Goal: Browse casually: Explore the website without a specific task or goal

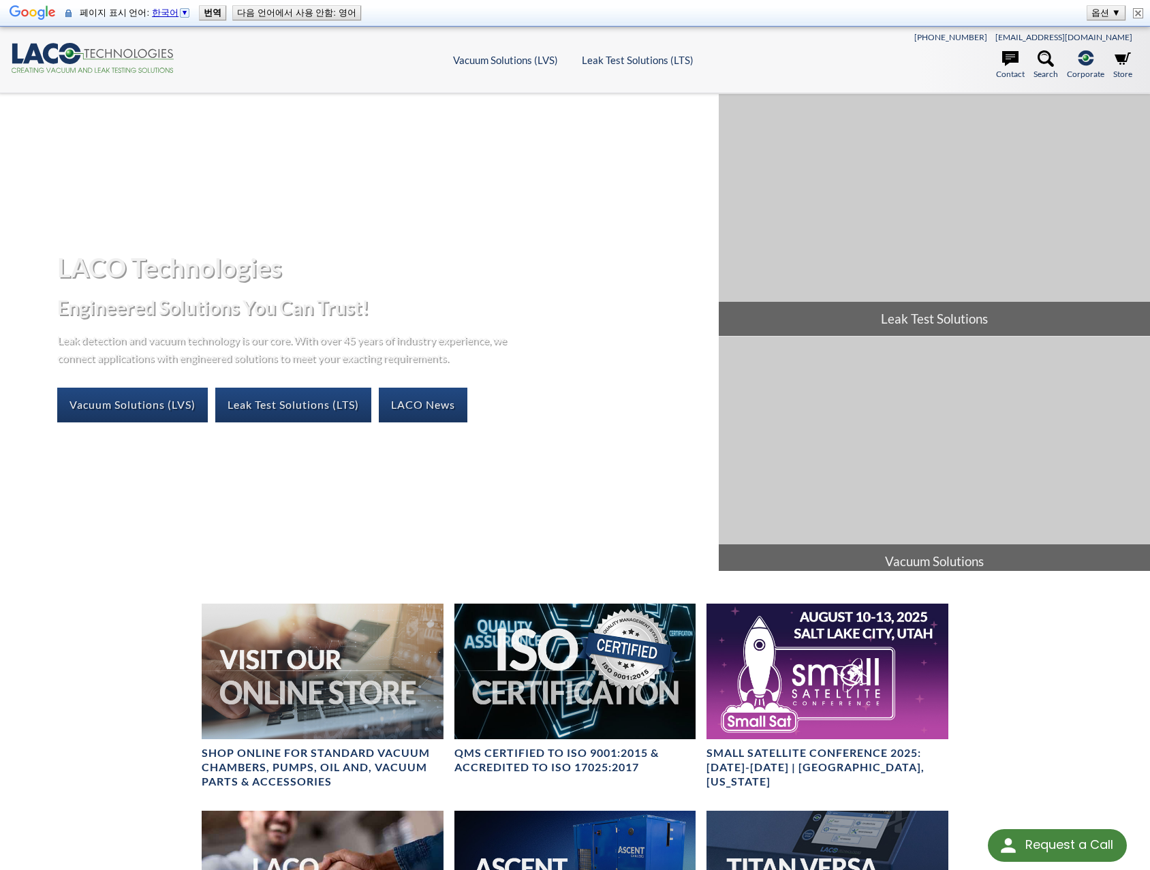
click at [1136, 8] on img at bounding box center [1138, 13] width 10 height 10
select select "언어 번역 위젯"
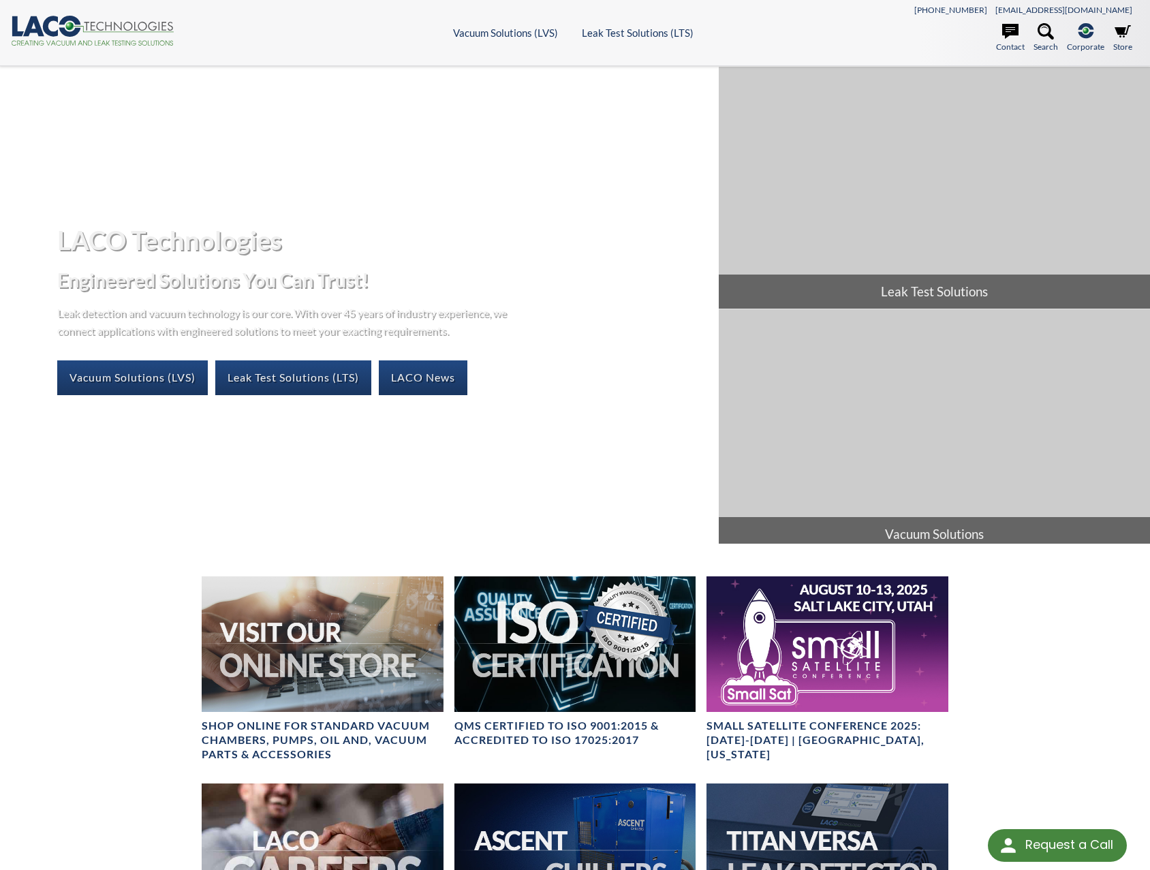
click at [55, 27] on icon ".cls-1{fill:#193661;}.cls-2{fill:#58595b;}.cls-3{fill:url(#radial-gradient);}.c…" at bounding box center [93, 31] width 164 height 30
select select "언어 번역 위젯"
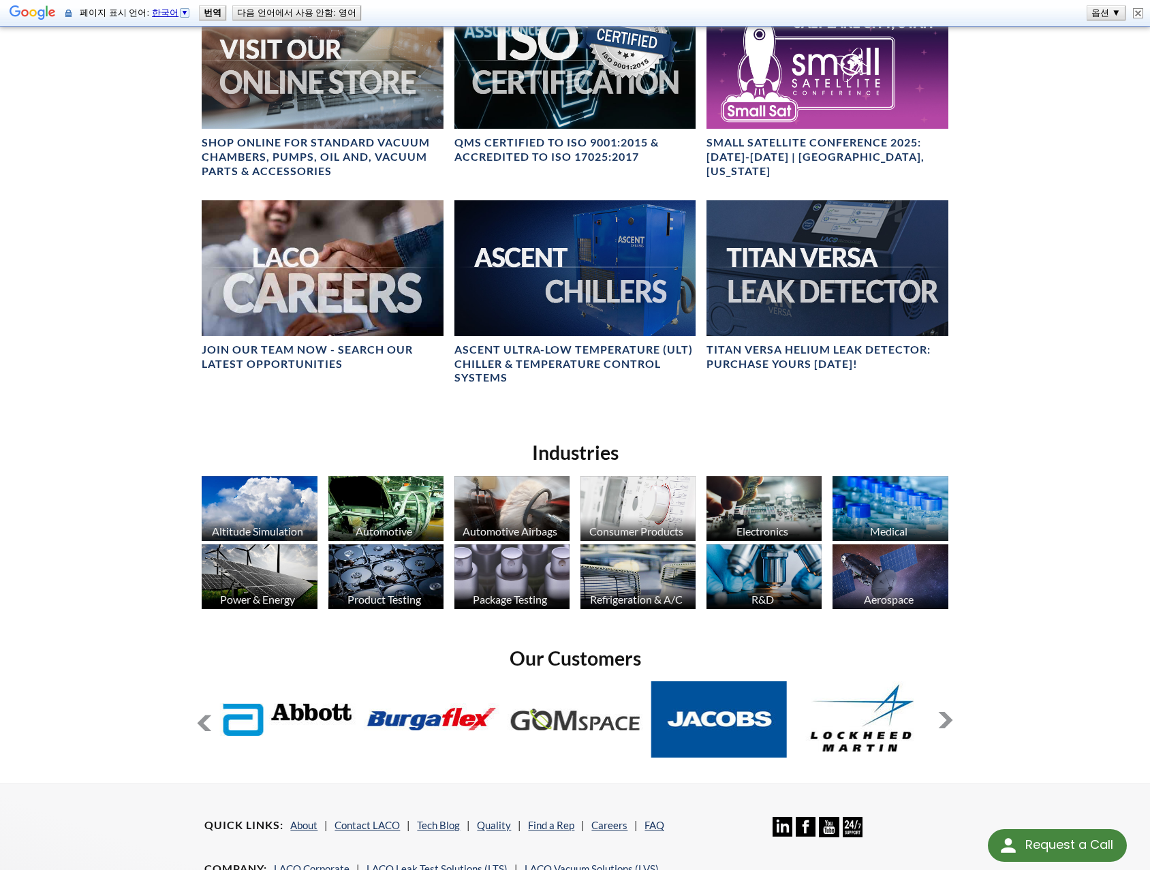
scroll to position [831, 0]
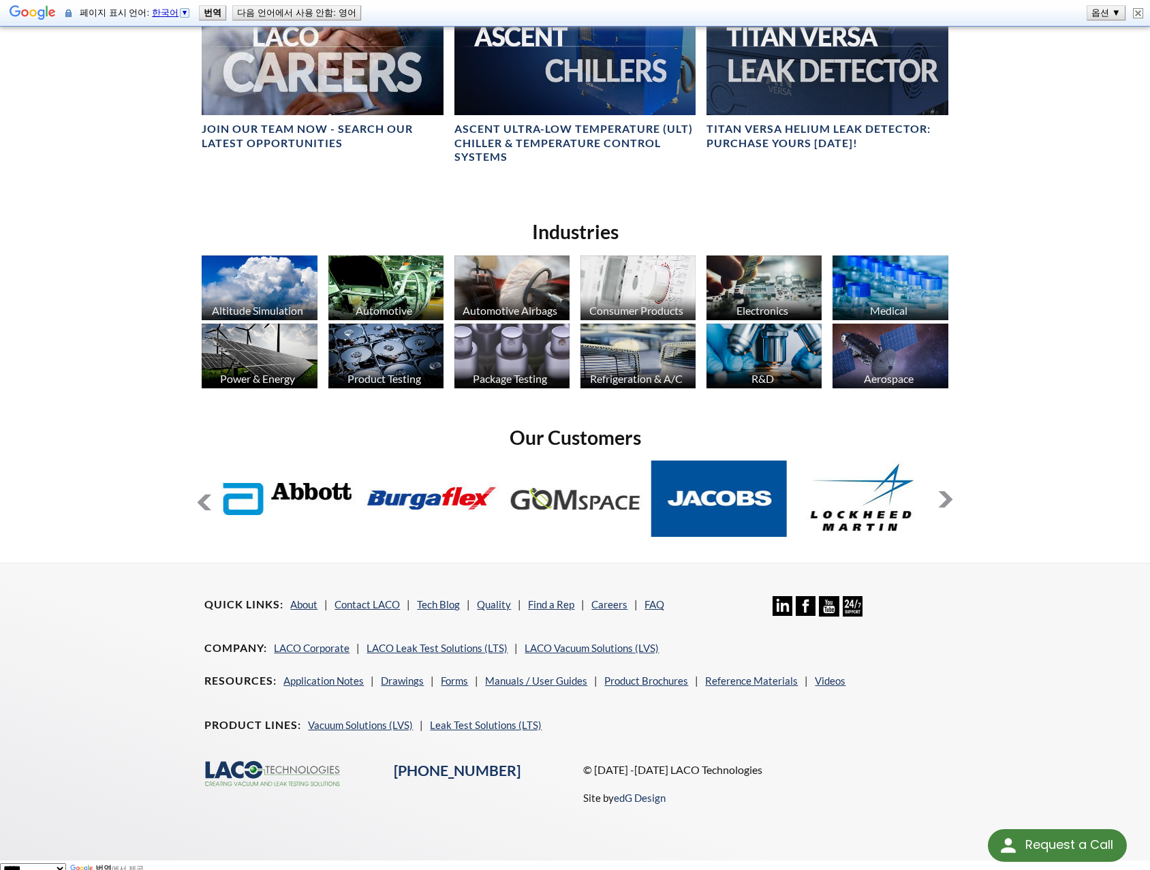
click at [951, 495] on button at bounding box center [945, 499] width 16 height 16
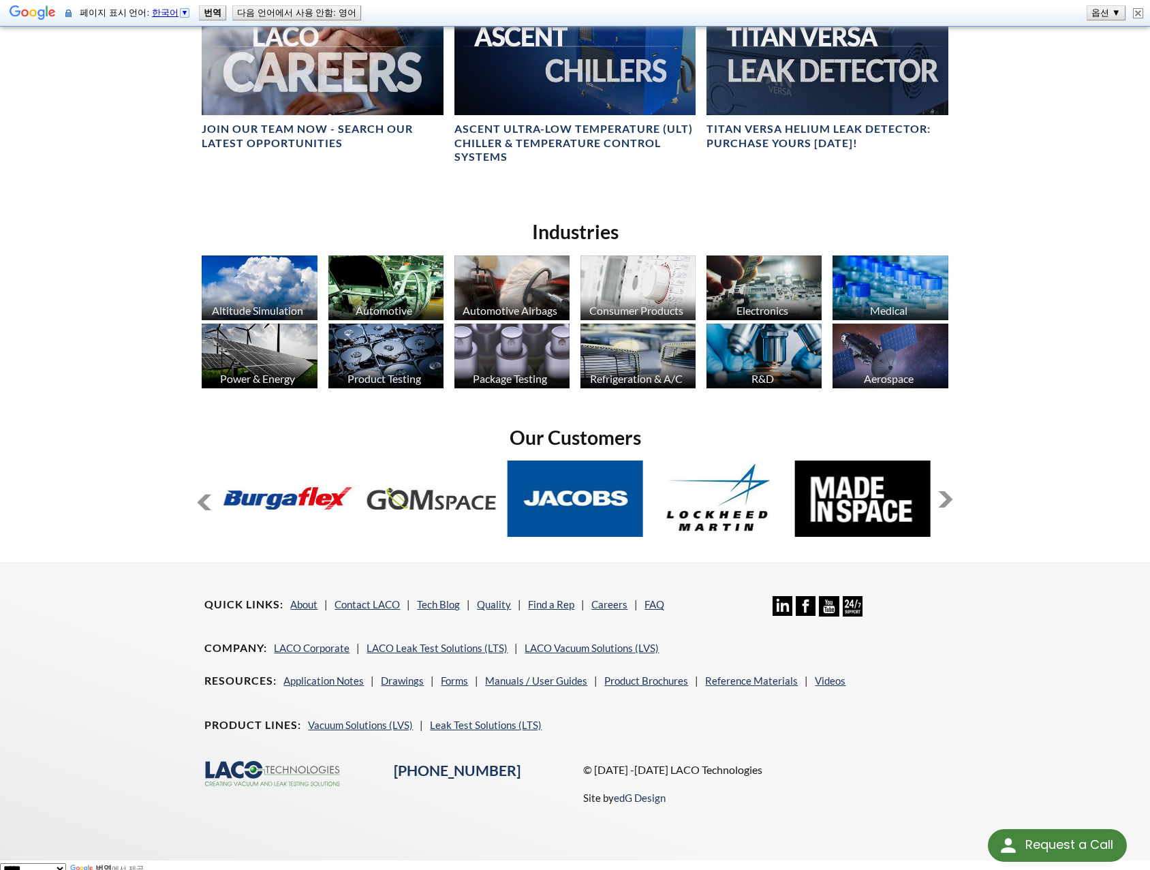
click at [951, 495] on button at bounding box center [945, 499] width 16 height 16
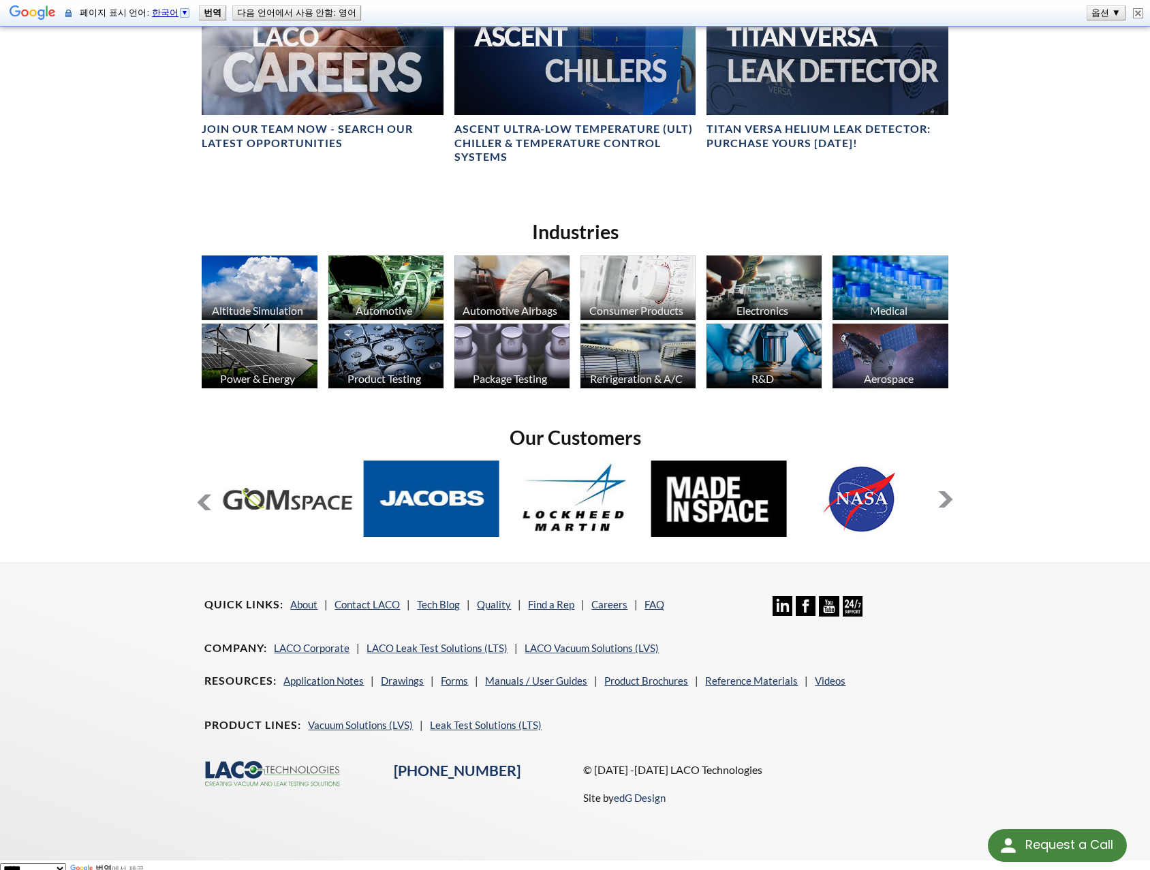
click at [951, 495] on button at bounding box center [945, 499] width 16 height 16
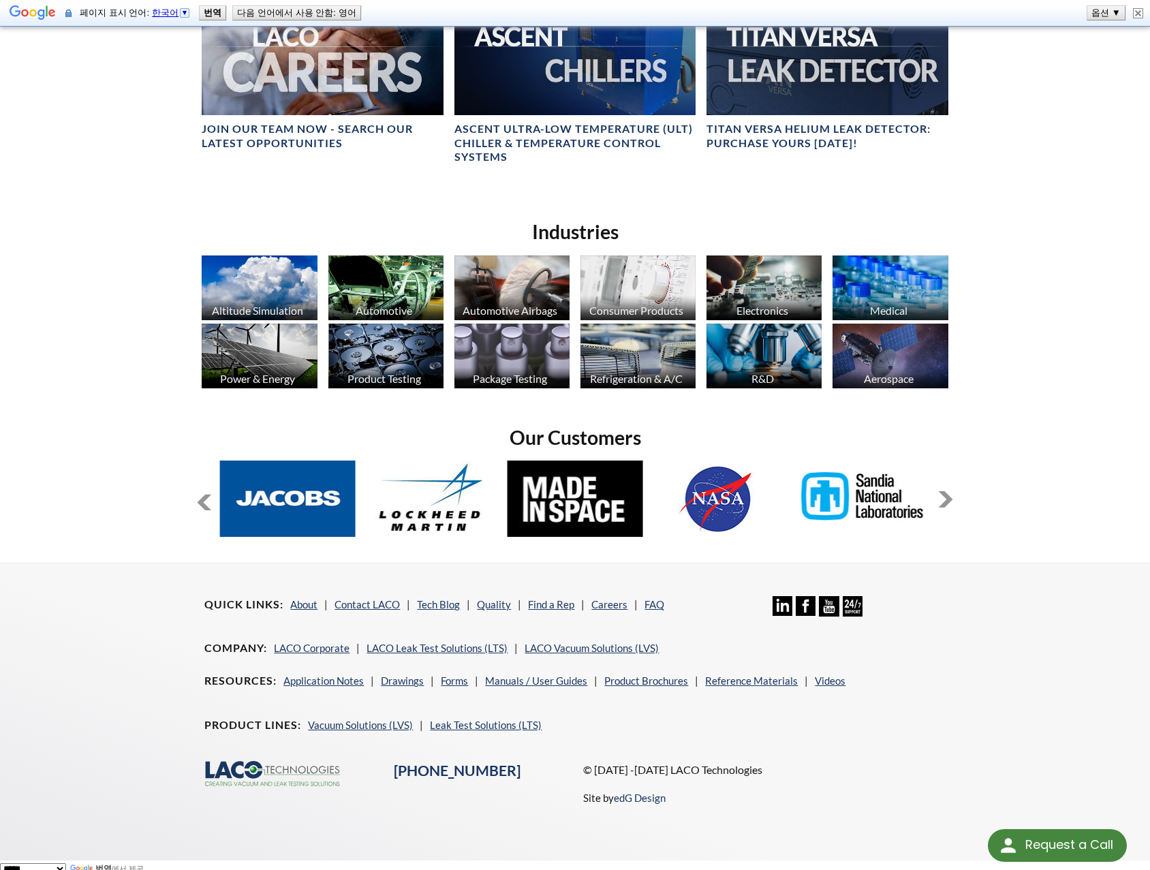
click at [208, 494] on button at bounding box center [204, 502] width 16 height 16
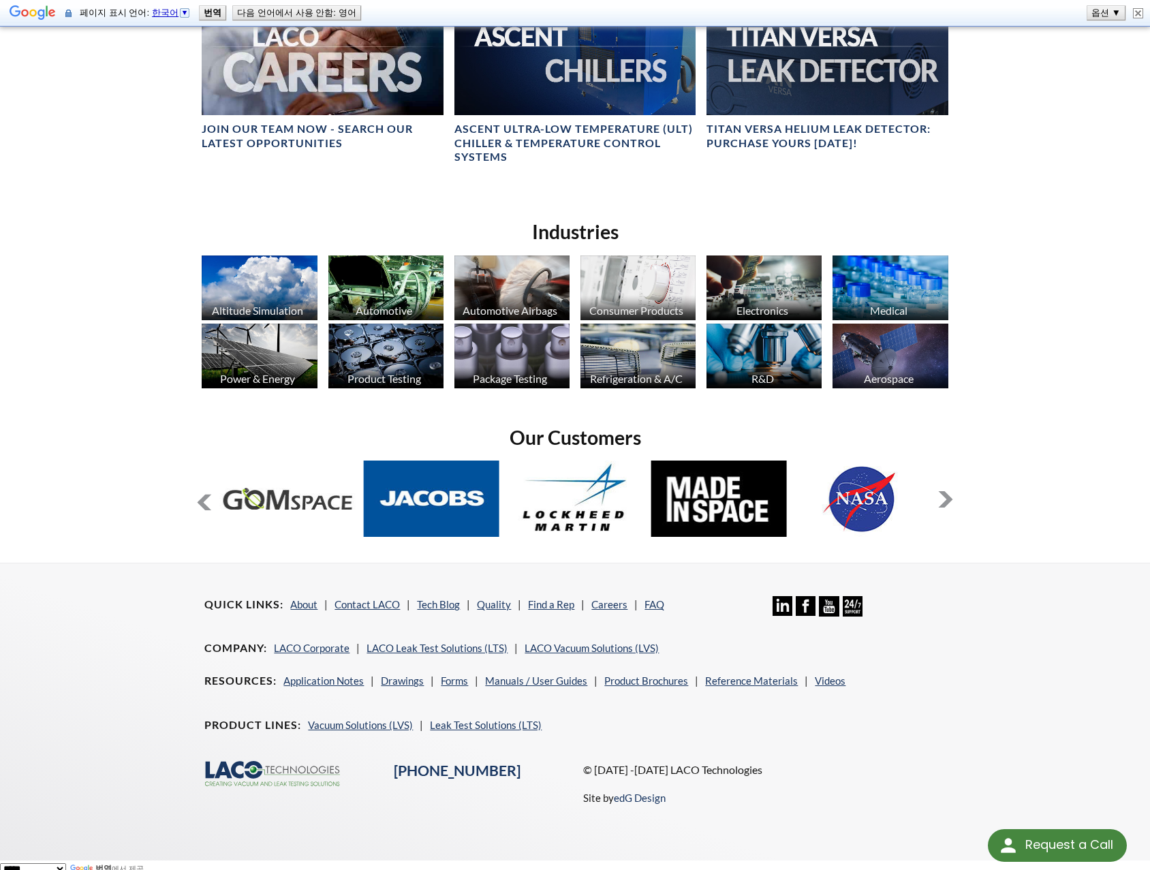
click at [208, 494] on button at bounding box center [204, 502] width 16 height 16
